Goal: Use online tool/utility

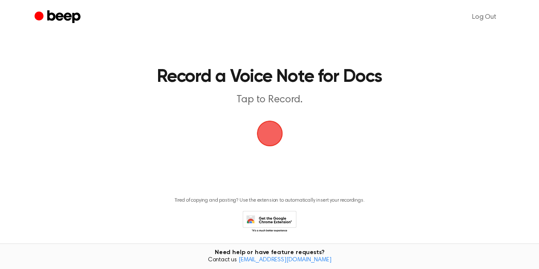
click at [278, 133] on span "button" at bounding box center [270, 133] width 34 height 34
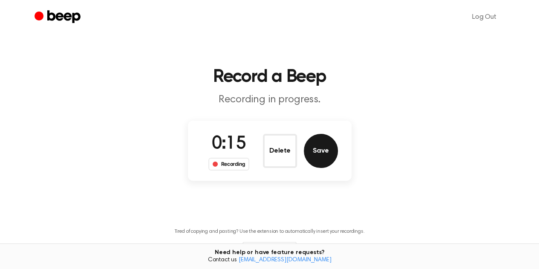
click at [318, 152] on button "Save" at bounding box center [321, 151] width 34 height 34
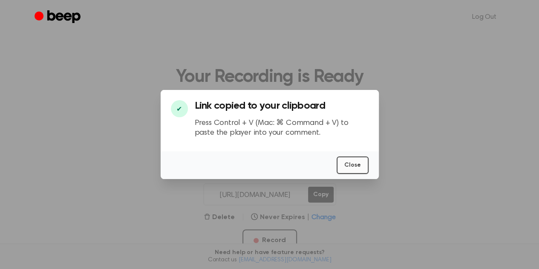
click at [360, 164] on button "Close" at bounding box center [353, 165] width 32 height 17
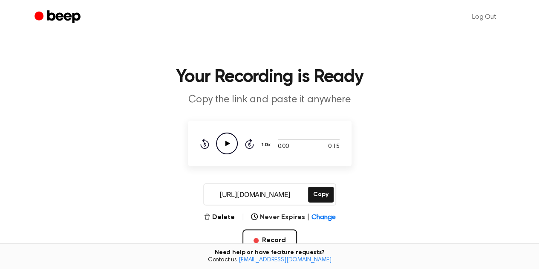
click at [226, 146] on icon "Play Audio" at bounding box center [227, 144] width 22 height 22
